Goal: Information Seeking & Learning: Learn about a topic

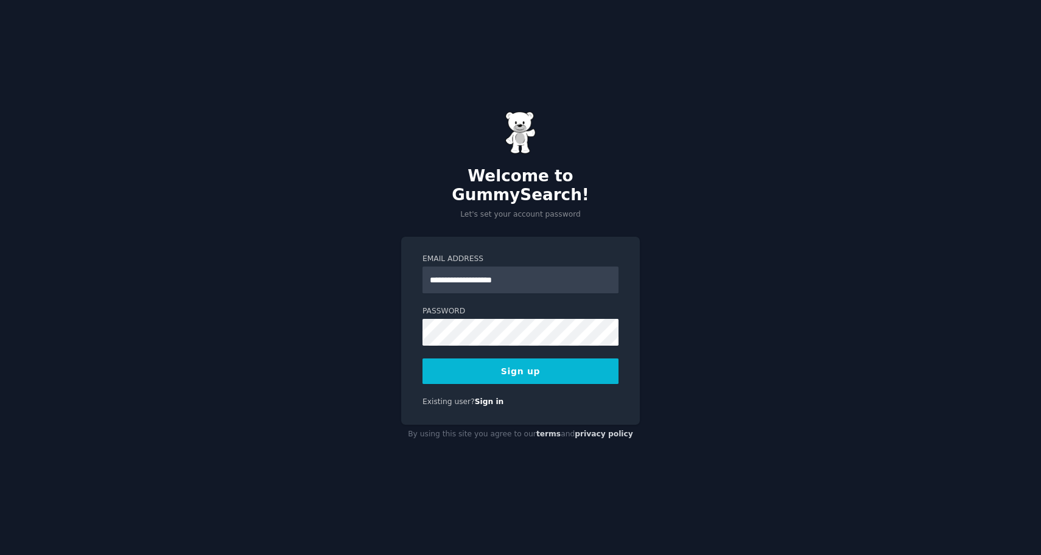
type input "**********"
click at [423, 359] on button "Sign up" at bounding box center [521, 372] width 196 height 26
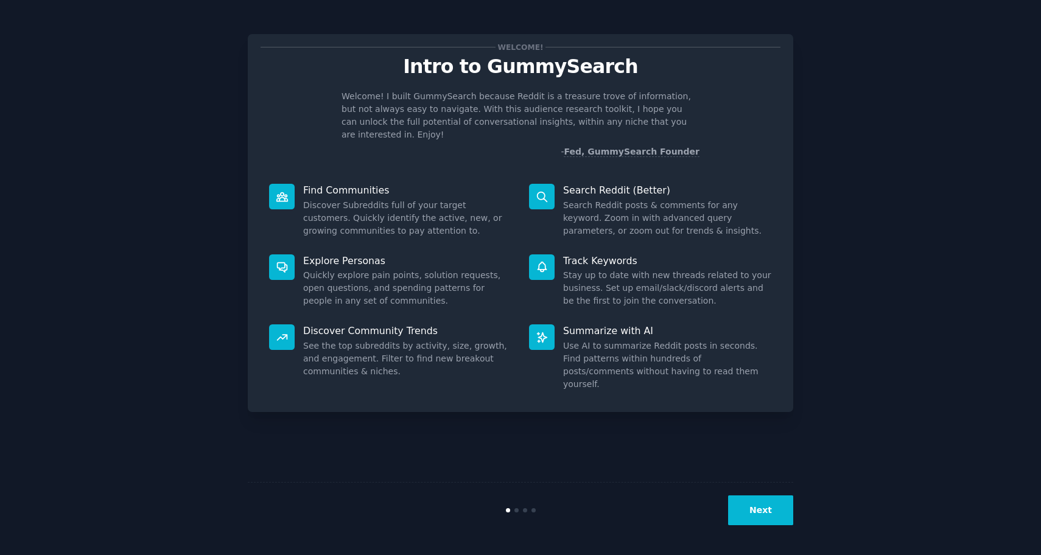
click at [741, 524] on button "Next" at bounding box center [760, 511] width 65 height 30
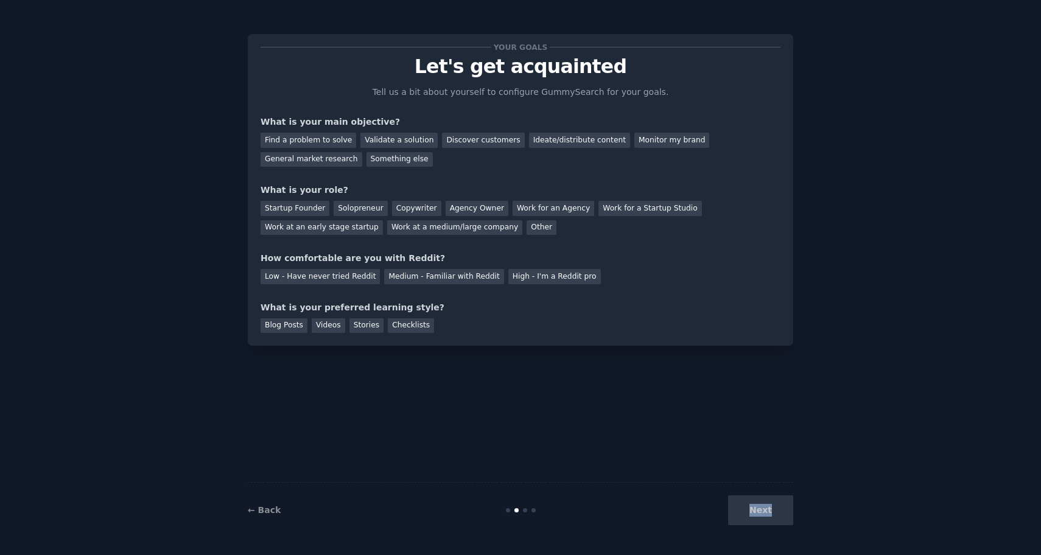
click at [741, 524] on div "Next" at bounding box center [702, 511] width 182 height 30
click at [670, 320] on div "Blog Posts Videos Stories Checklists" at bounding box center [521, 323] width 520 height 19
click at [336, 135] on div "Find a problem to solve" at bounding box center [309, 140] width 96 height 15
click at [399, 137] on div "Validate a solution" at bounding box center [399, 140] width 77 height 15
click at [335, 140] on div "Find a problem to solve" at bounding box center [309, 140] width 96 height 15
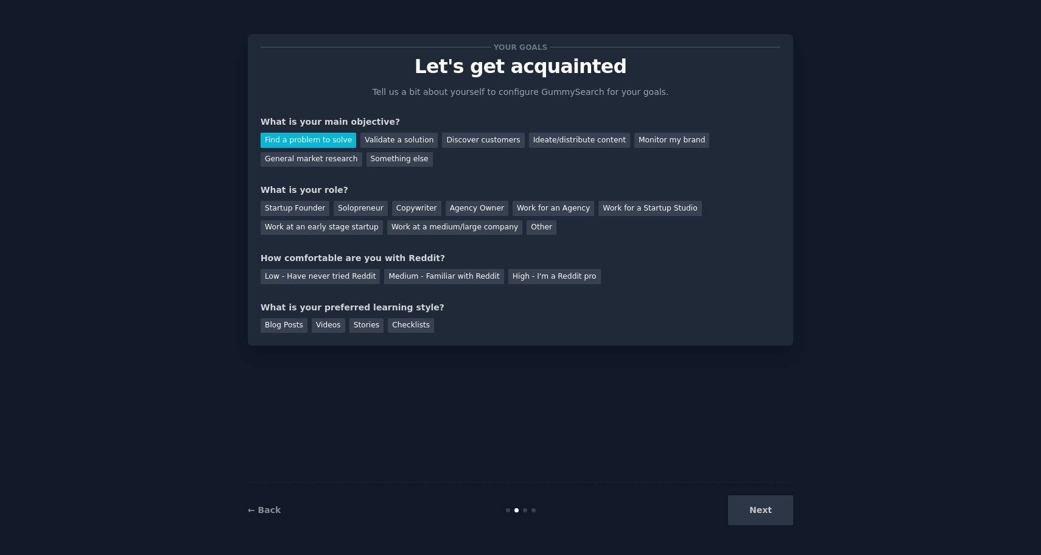
click at [756, 514] on div "Next" at bounding box center [702, 511] width 182 height 30
click at [361, 212] on div "Solopreneur" at bounding box center [361, 208] width 54 height 15
click at [330, 280] on div "Low - Have never tried Reddit" at bounding box center [320, 276] width 119 height 15
click at [414, 275] on div "Medium - Familiar with Reddit" at bounding box center [443, 276] width 119 height 15
click at [297, 328] on div "Blog Posts" at bounding box center [284, 326] width 47 height 15
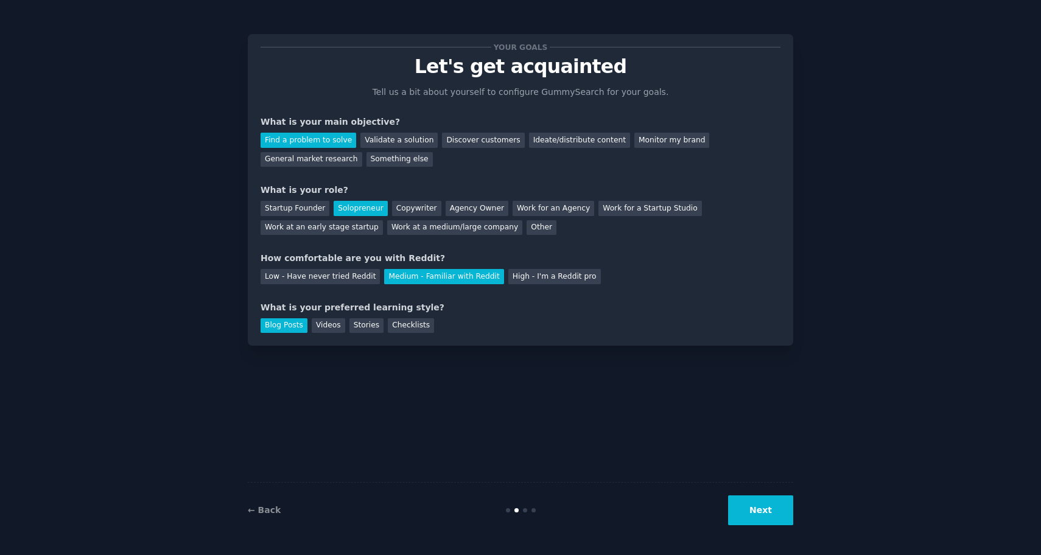
click at [751, 516] on button "Next" at bounding box center [760, 511] width 65 height 30
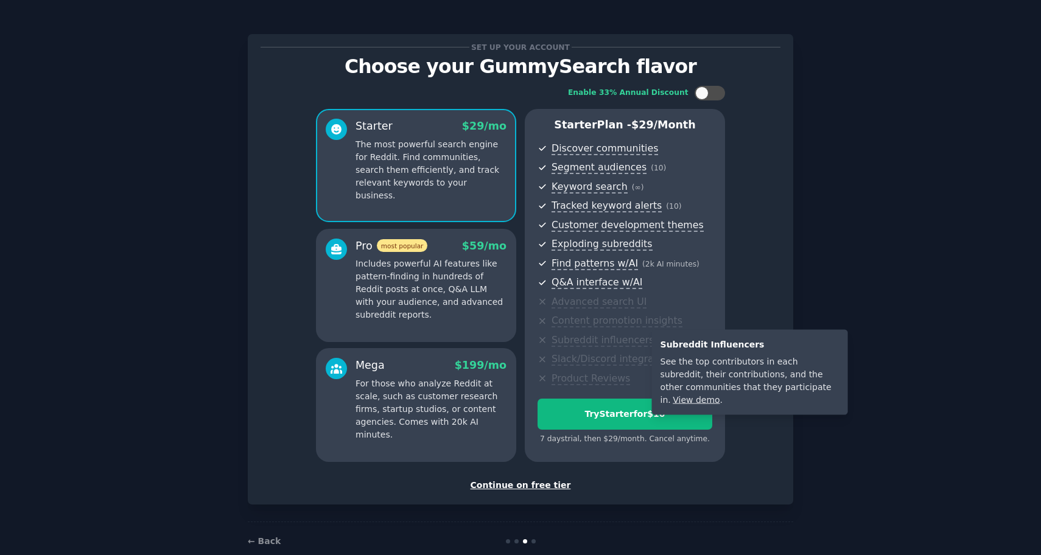
scroll to position [22, 0]
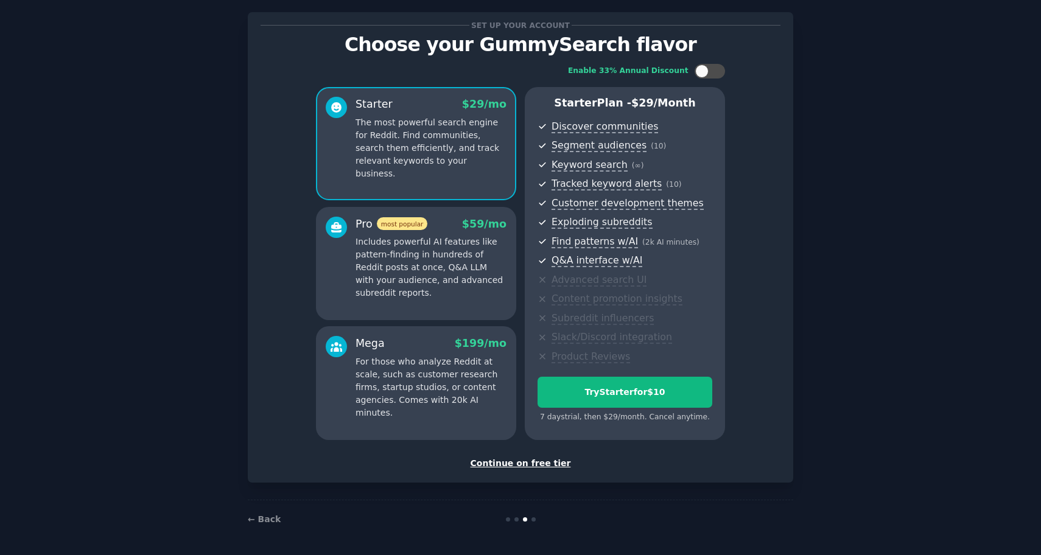
click at [534, 459] on div "Continue on free tier" at bounding box center [521, 463] width 520 height 13
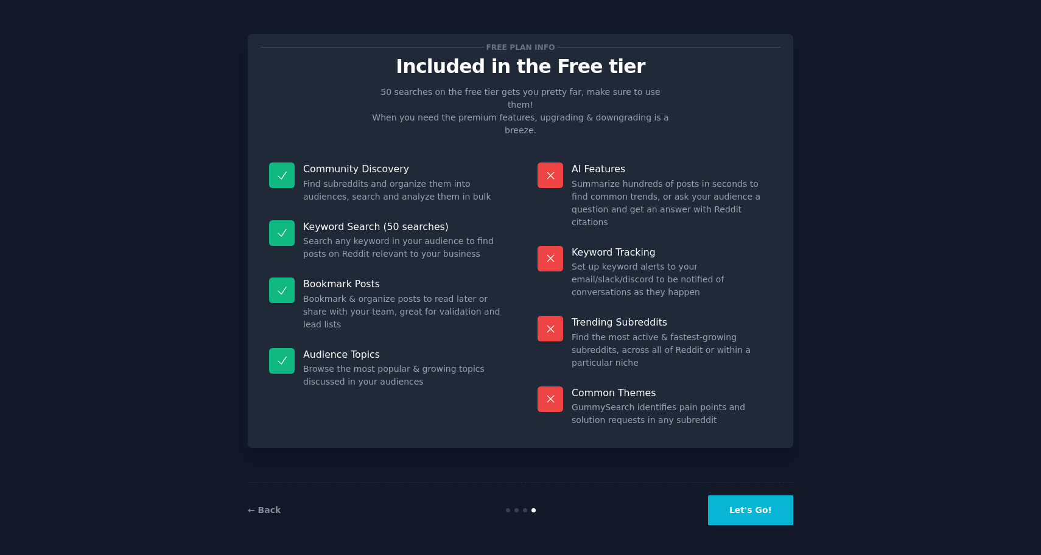
click at [763, 516] on button "Let's Go!" at bounding box center [750, 511] width 85 height 30
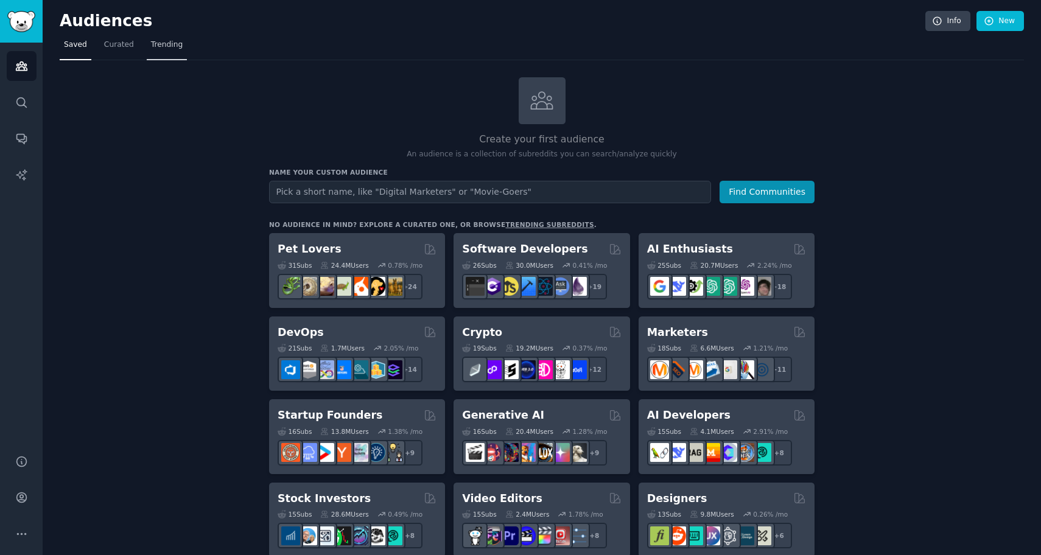
click at [164, 54] on link "Trending" at bounding box center [167, 47] width 40 height 25
click at [516, 222] on link "trending subreddits" at bounding box center [550, 224] width 88 height 7
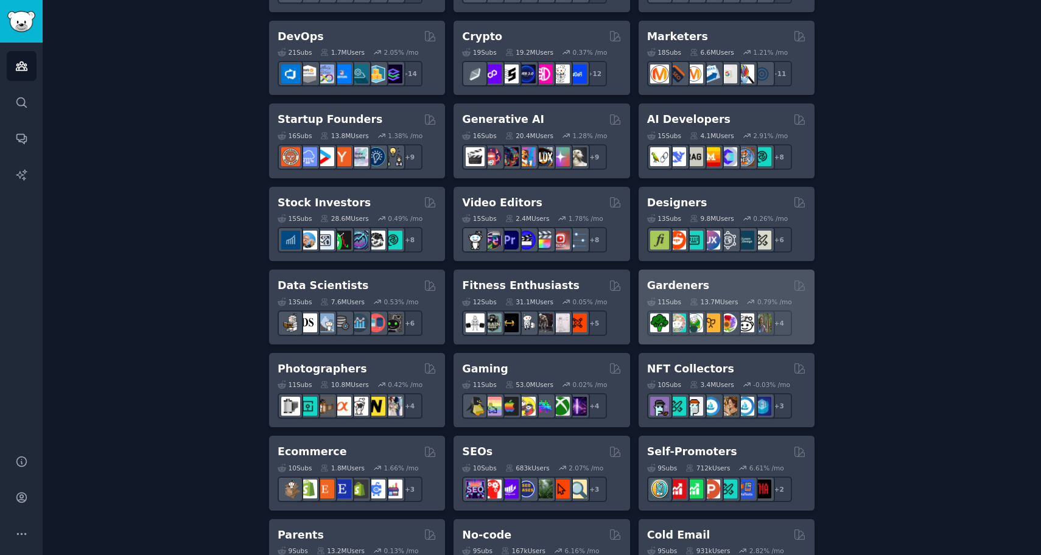
scroll to position [297, 0]
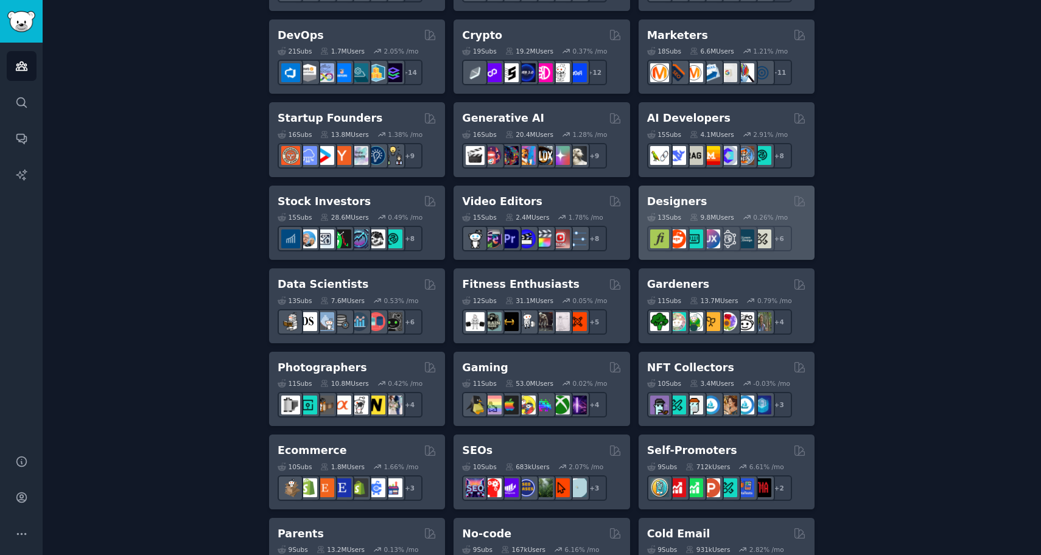
click at [679, 199] on h2 "Designers" at bounding box center [677, 201] width 60 height 15
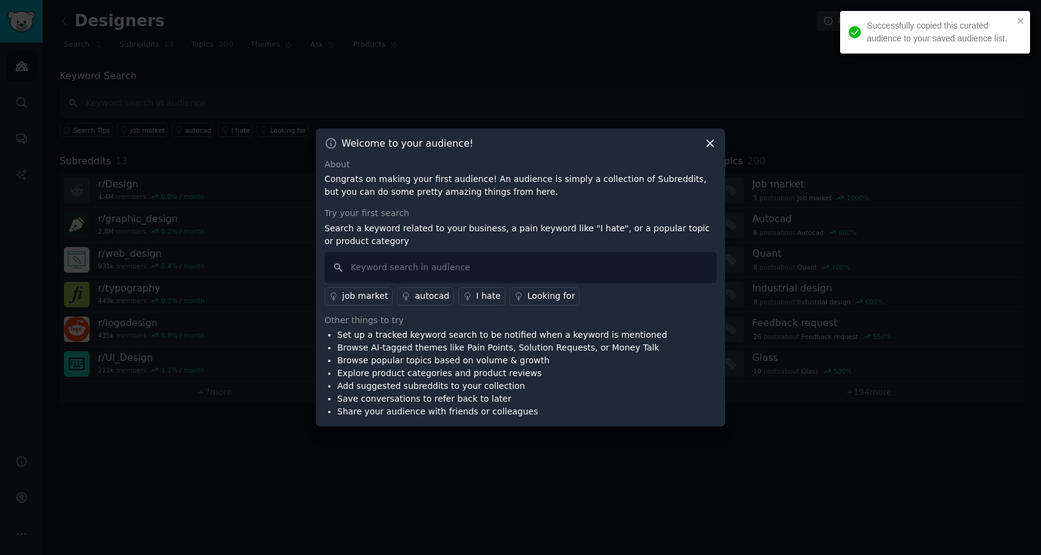
click at [711, 143] on icon at bounding box center [710, 143] width 13 height 13
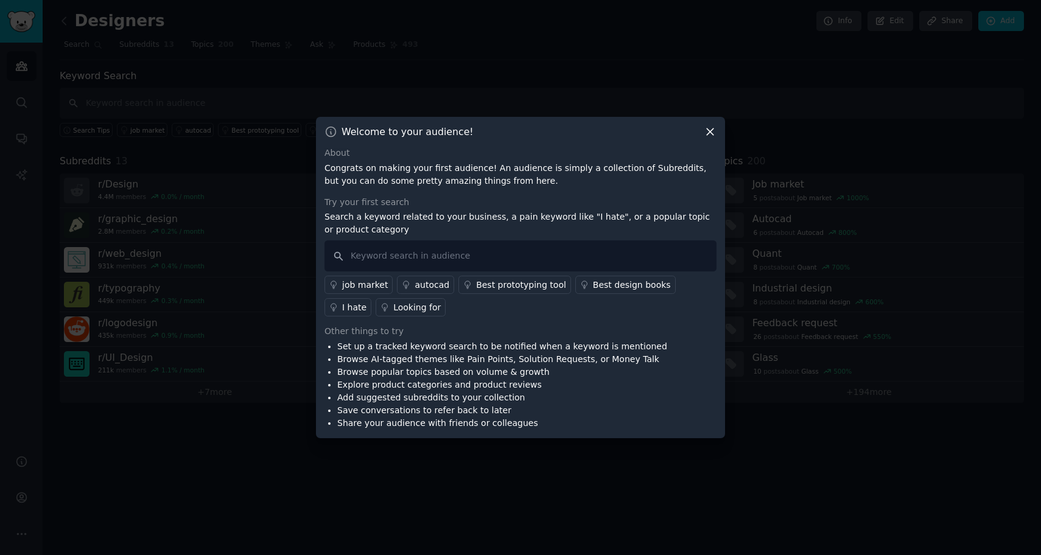
click at [261, 236] on div at bounding box center [520, 277] width 1041 height 555
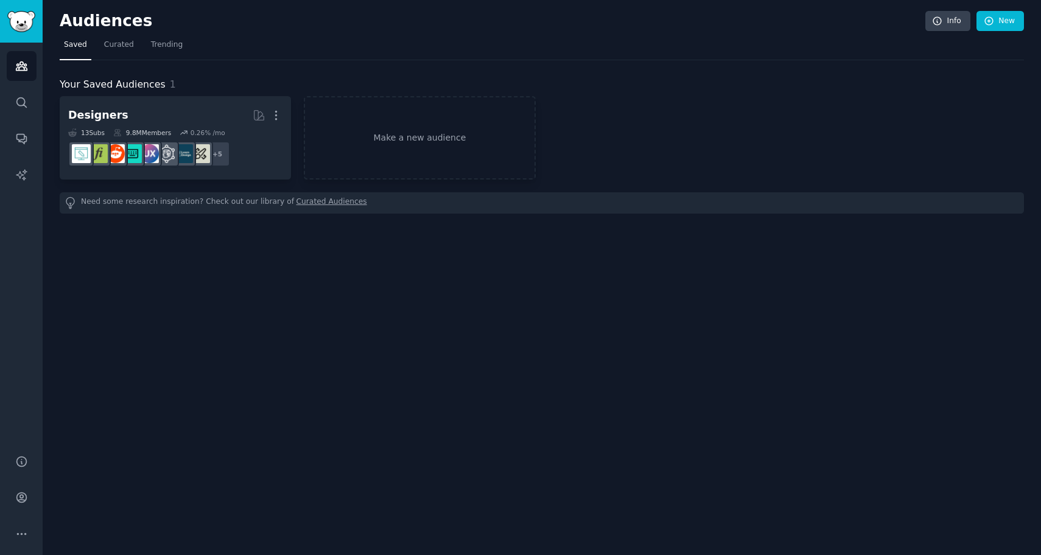
click at [31, 82] on div "Audiences Search Conversations AI Reports" at bounding box center [21, 242] width 43 height 398
click at [27, 124] on link "Conversations" at bounding box center [22, 139] width 30 height 30
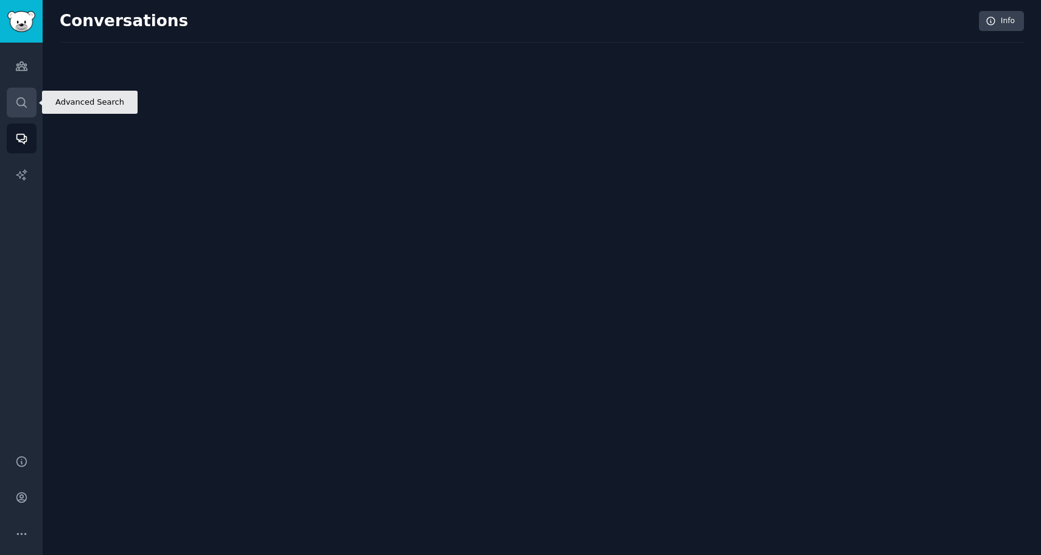
click at [26, 107] on icon "Sidebar" at bounding box center [21, 102] width 10 height 10
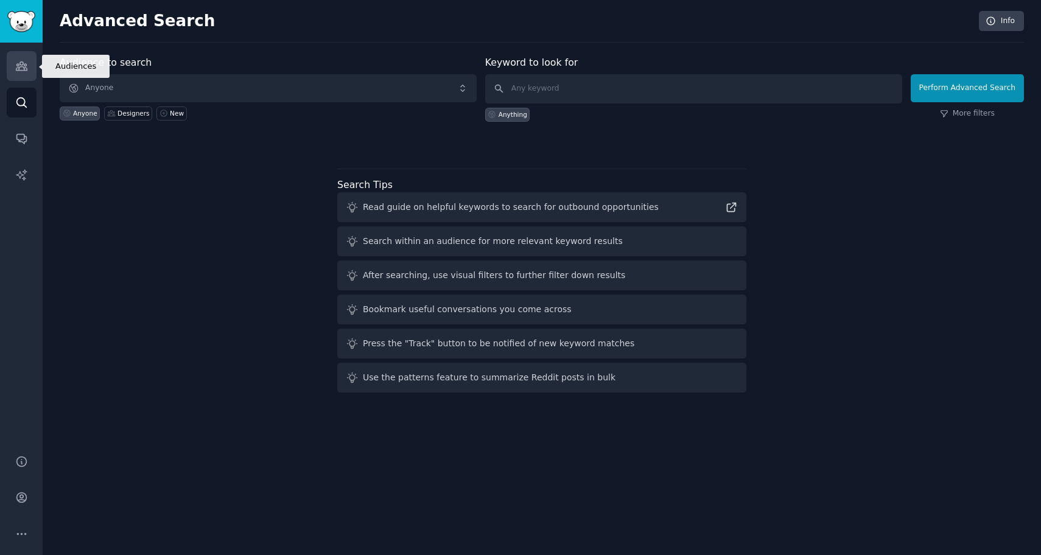
click at [21, 60] on icon "Sidebar" at bounding box center [21, 66] width 13 height 13
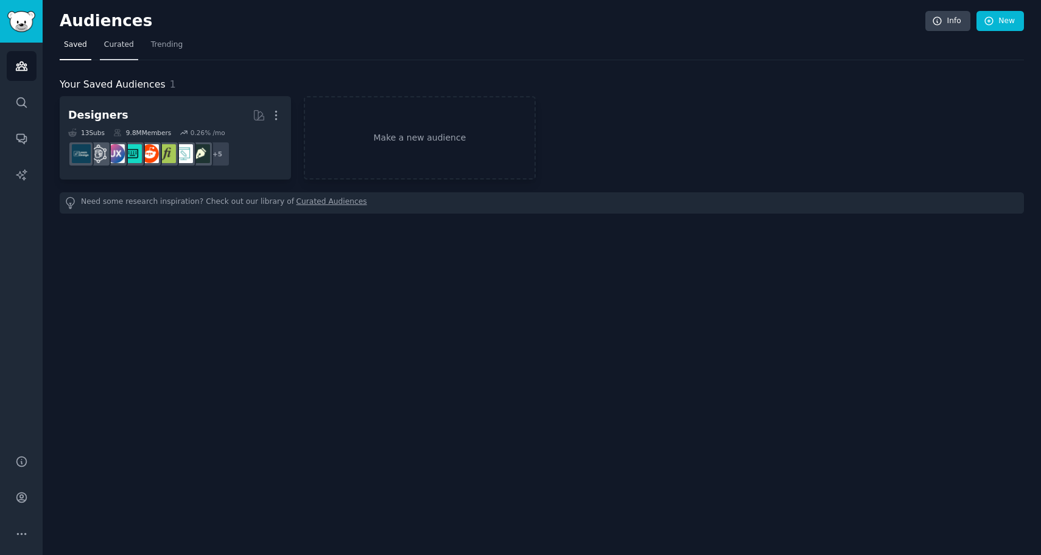
click at [104, 49] on span "Curated" at bounding box center [119, 45] width 30 height 11
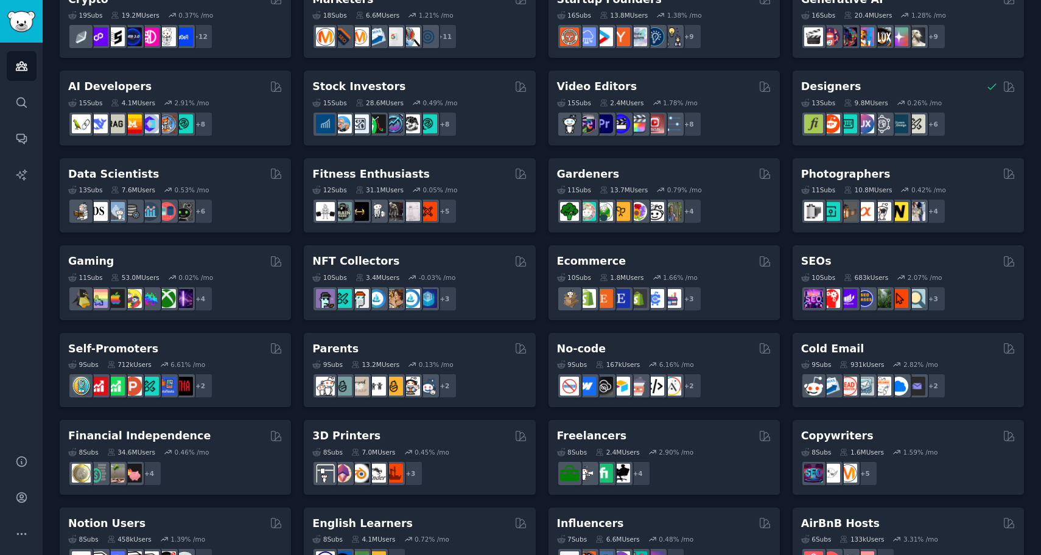
scroll to position [214, 0]
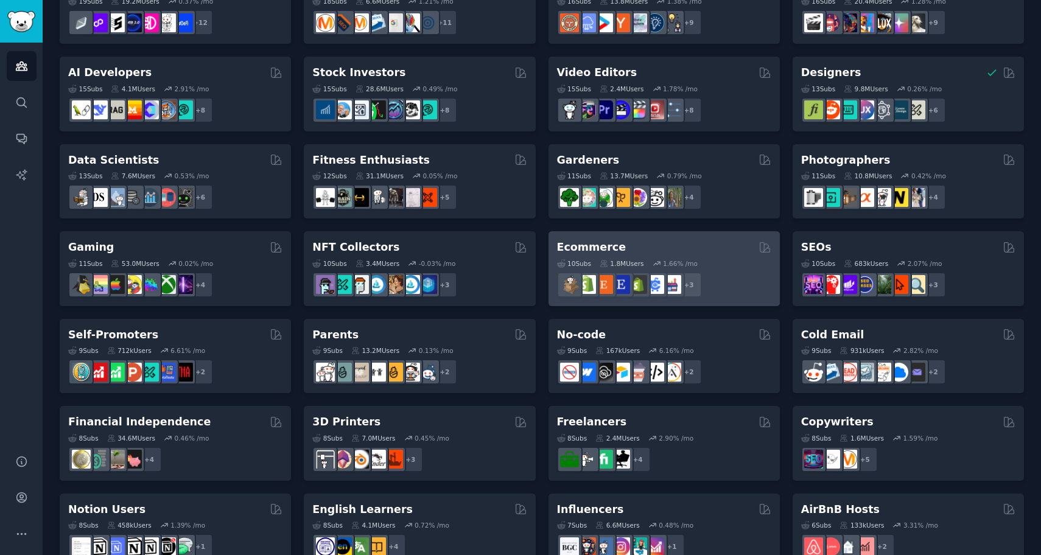
click at [580, 247] on h2 "Ecommerce" at bounding box center [591, 247] width 69 height 15
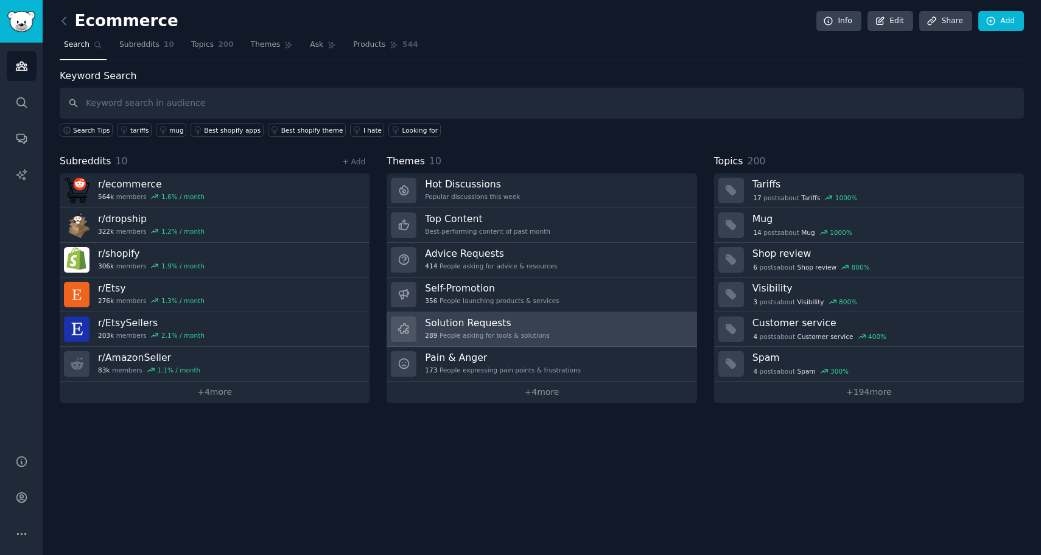
click at [440, 328] on h3 "Solution Requests" at bounding box center [487, 323] width 124 height 13
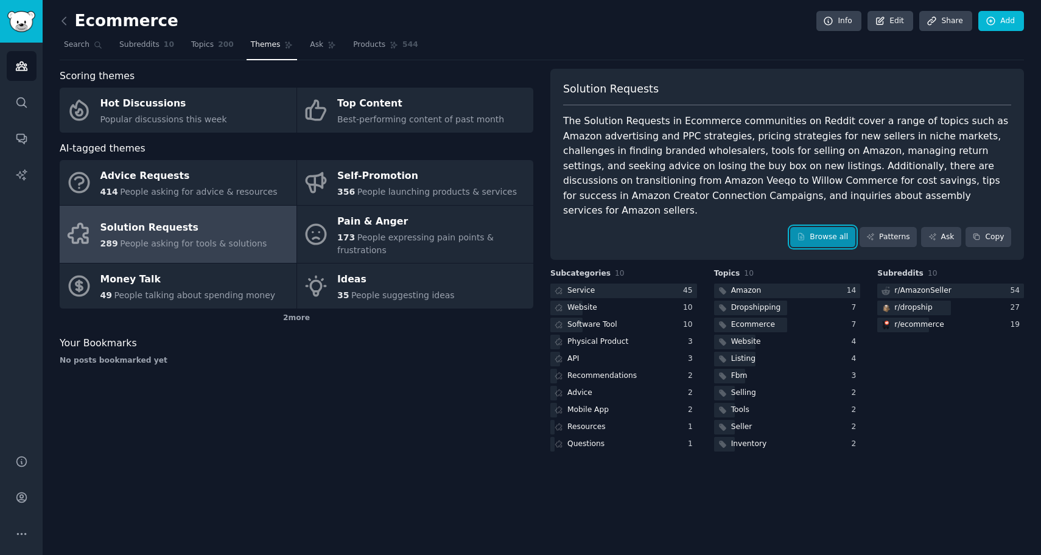
click at [840, 231] on link "Browse all" at bounding box center [823, 237] width 65 height 21
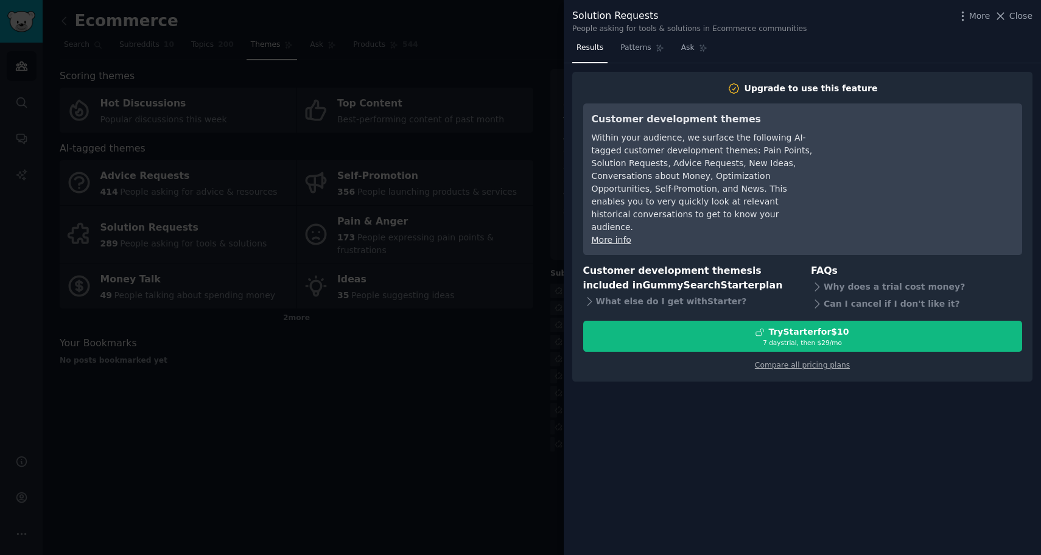
click at [340, 210] on div at bounding box center [520, 277] width 1041 height 555
